Goal: Transaction & Acquisition: Purchase product/service

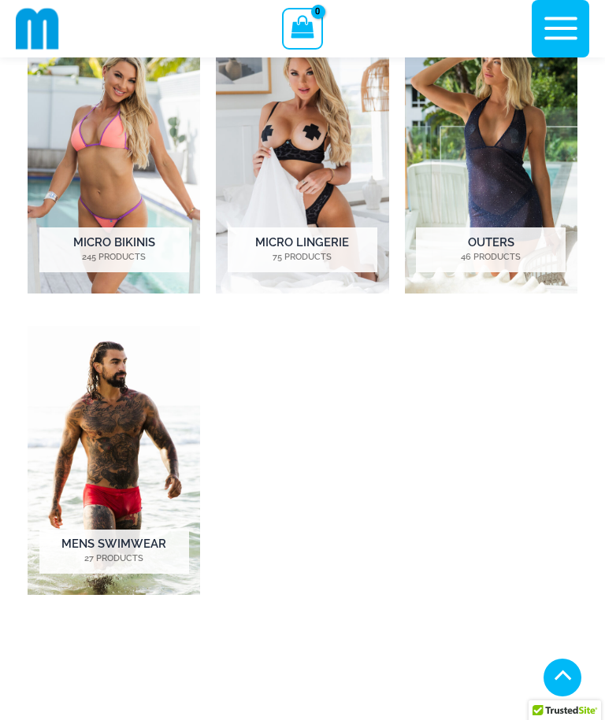
scroll to position [746, 0]
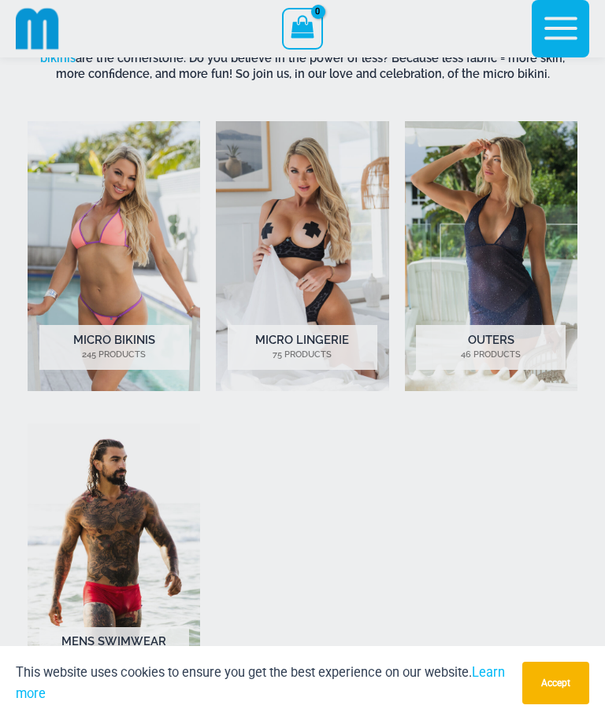
click at [291, 341] on div "“The Hottest Styles You’ve Never Seen” Exclusive Looks. Private Drops. Only Our…" at bounding box center [302, 360] width 605 height 720
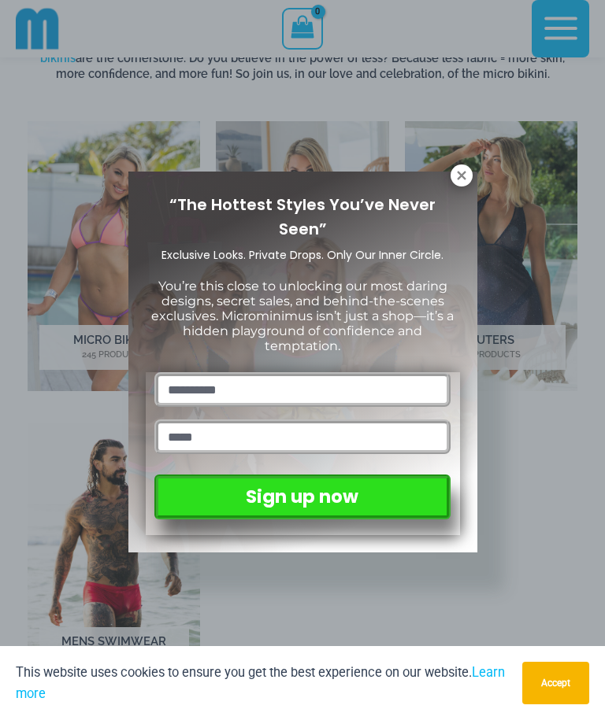
click at [454, 181] on icon at bounding box center [461, 175] width 14 height 14
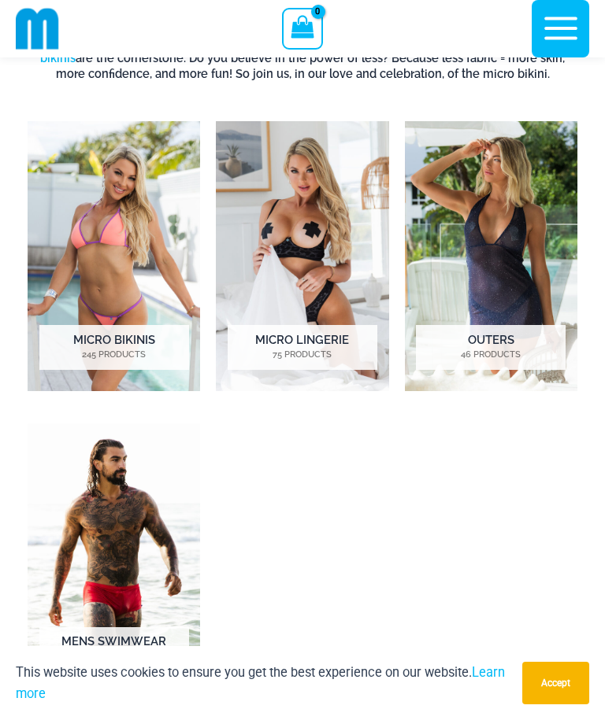
click at [313, 341] on h2 "Micro Lingerie 75 Products" at bounding box center [303, 347] width 150 height 44
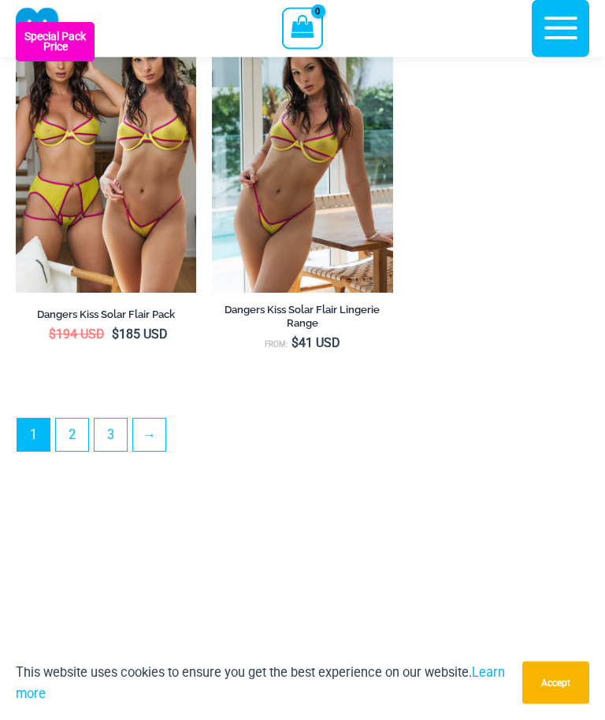
scroll to position [4315, 0]
click at [70, 451] on link "2" at bounding box center [72, 435] width 32 height 32
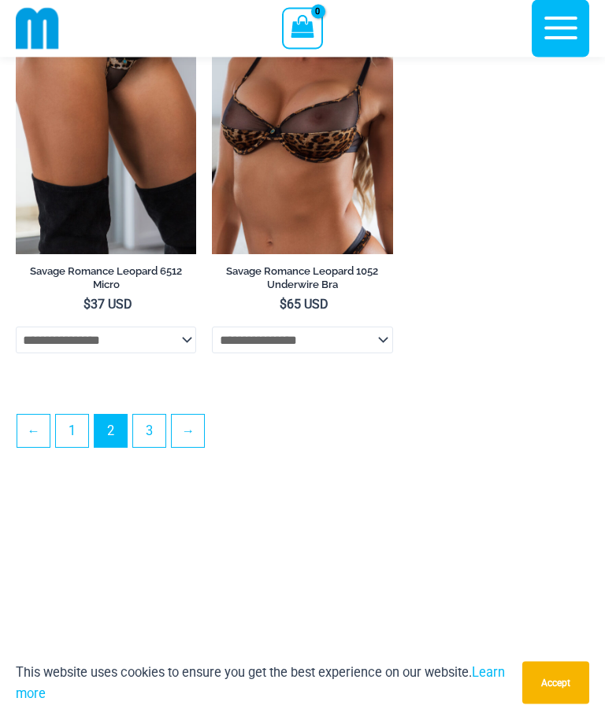
scroll to position [4351, 0]
click at [152, 447] on link "3" at bounding box center [149, 431] width 32 height 32
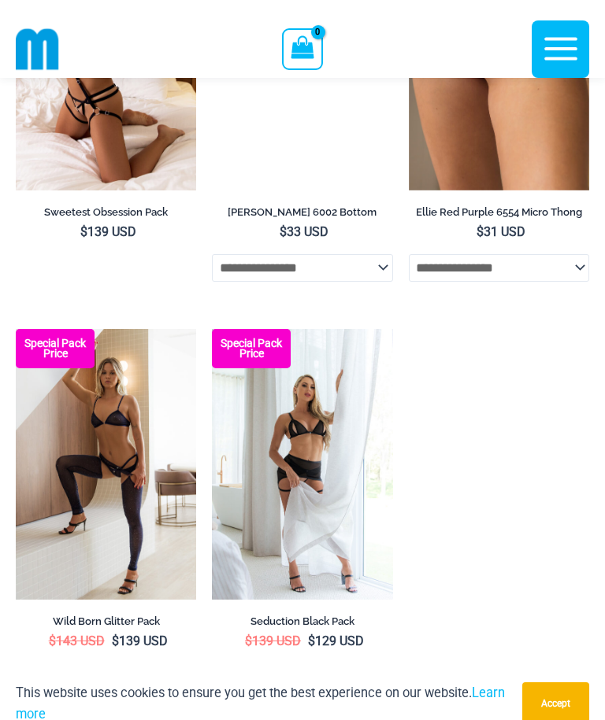
scroll to position [915, 0]
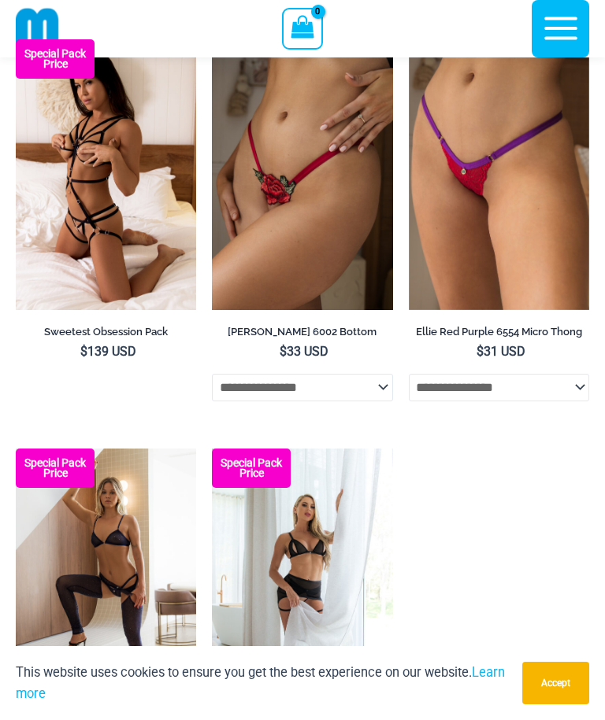
click at [387, 392] on select "**********" at bounding box center [302, 387] width 180 height 27
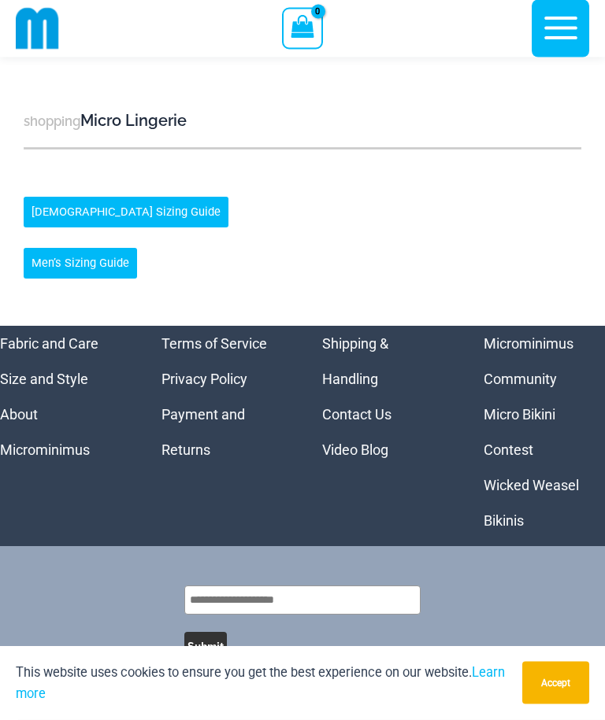
scroll to position [2071, 0]
click at [512, 458] on link "Micro Bikini Contest" at bounding box center [519, 433] width 72 height 52
